Goal: Task Accomplishment & Management: Manage account settings

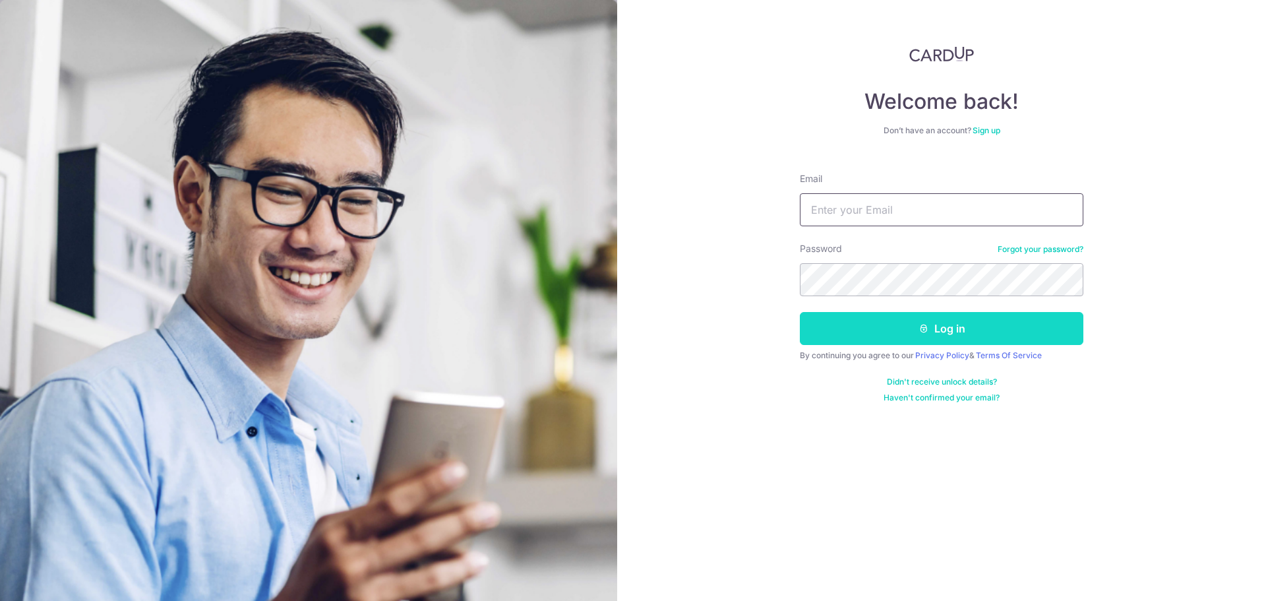
type input "[EMAIL_ADDRESS][DOMAIN_NAME]"
click at [941, 331] on button "Log in" at bounding box center [941, 328] width 283 height 33
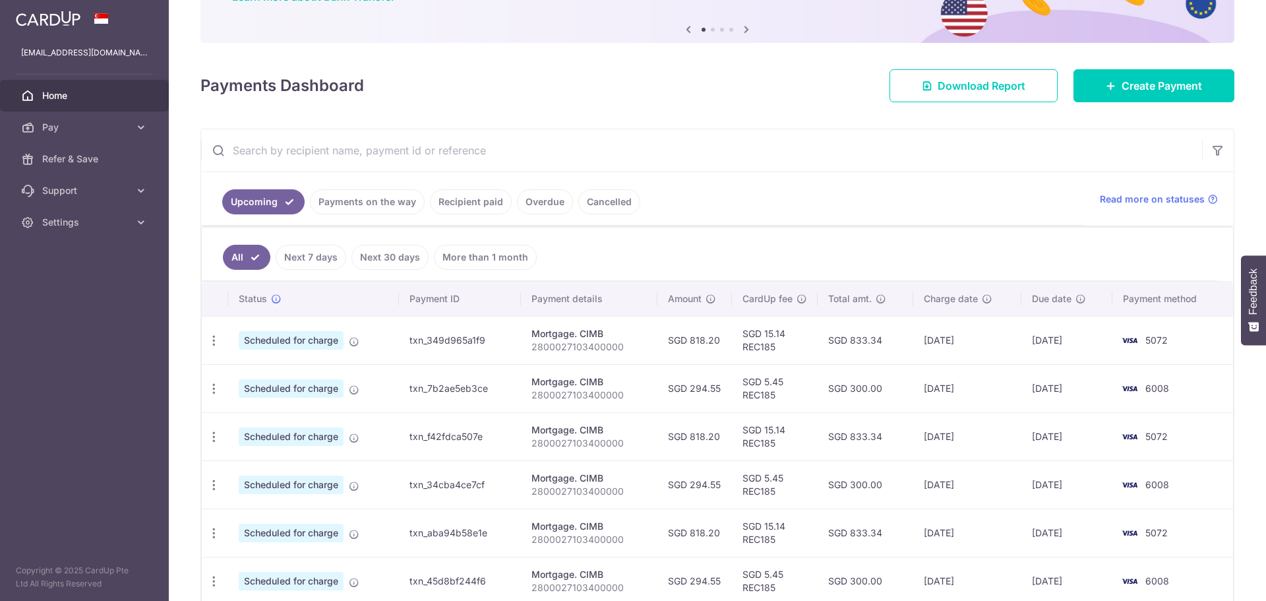
scroll to position [198, 0]
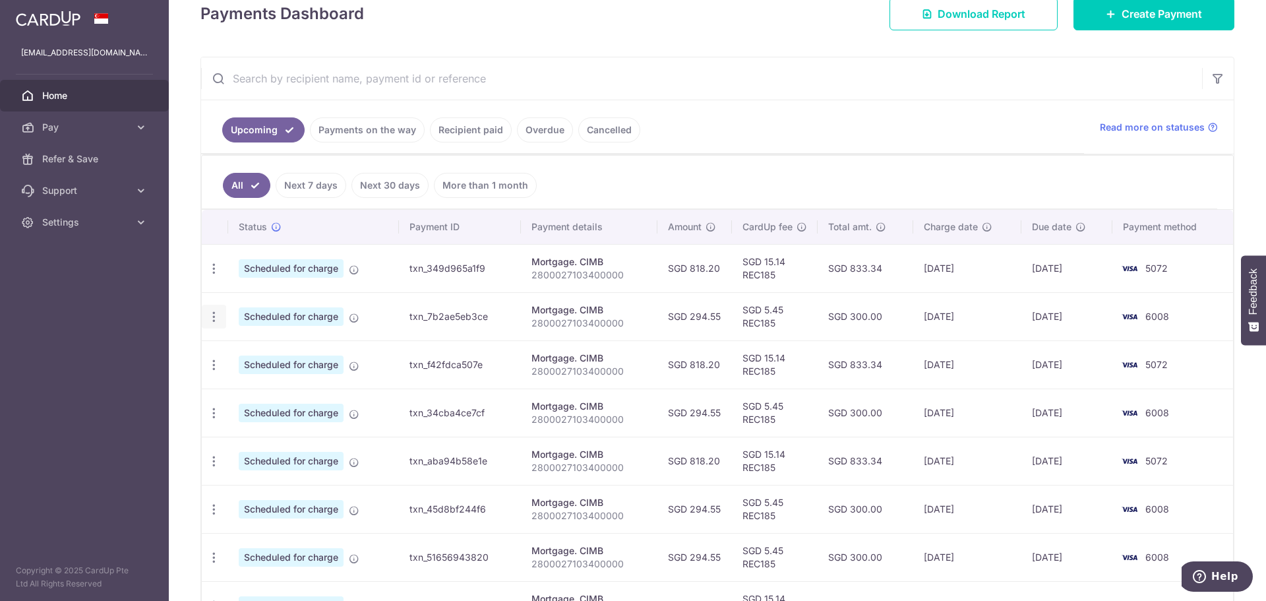
click at [216, 314] on icon "button" at bounding box center [214, 317] width 14 height 14
click at [289, 383] on span "Cancel payment" at bounding box center [284, 385] width 88 height 16
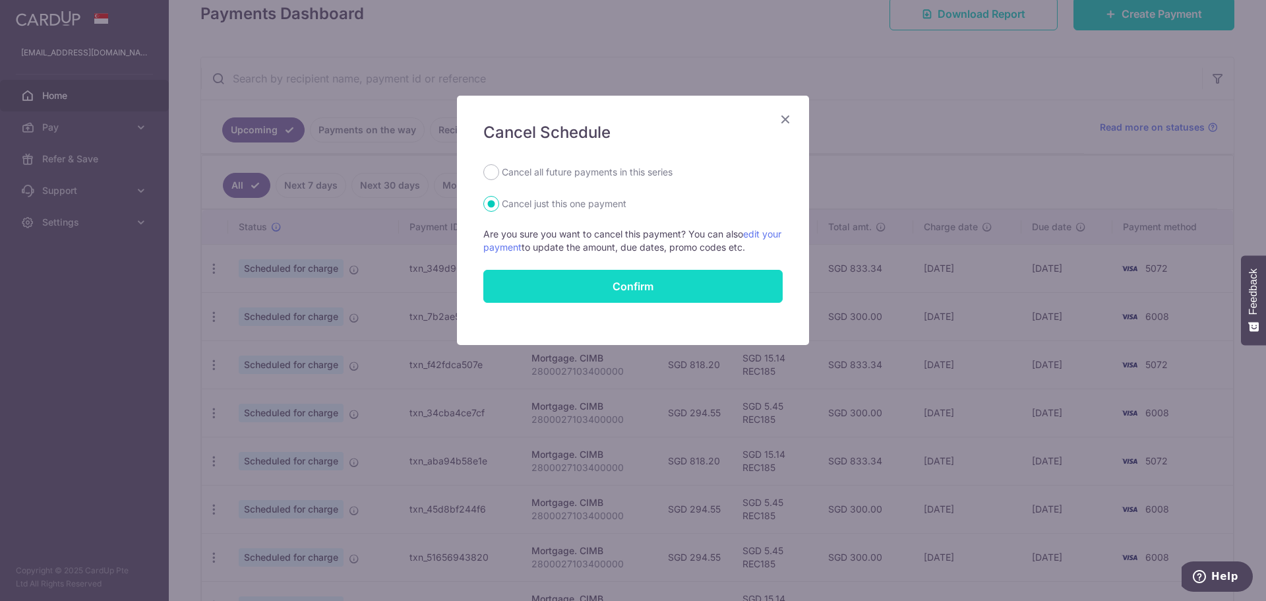
click at [701, 289] on button "Confirm" at bounding box center [632, 286] width 299 height 33
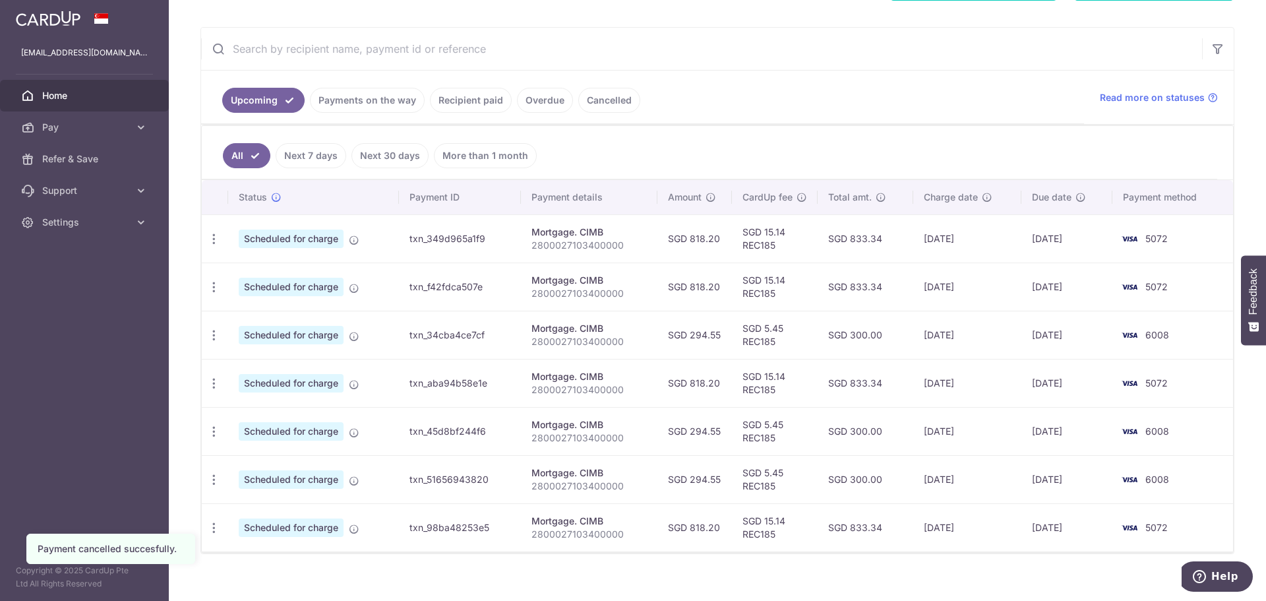
scroll to position [243, 0]
